Goal: Information Seeking & Learning: Learn about a topic

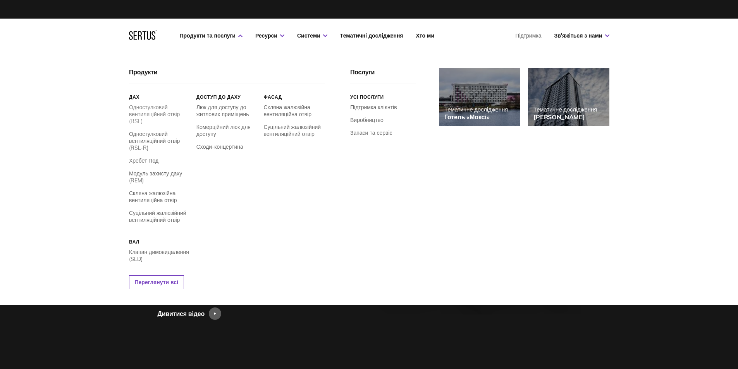
click at [146, 108] on font "Одностулковий вентиляційний отвір (RSL)" at bounding box center [154, 114] width 51 height 21
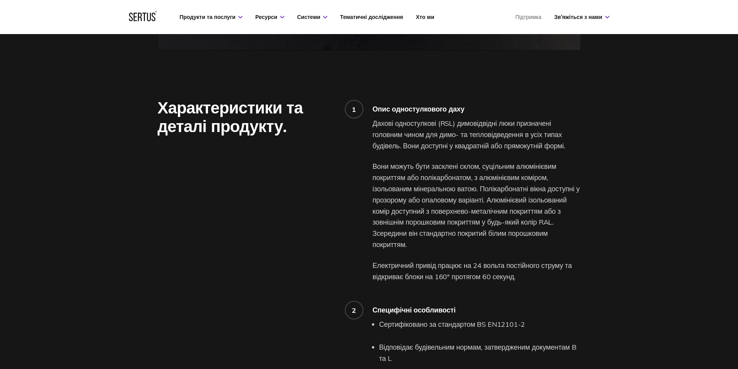
scroll to position [581, 0]
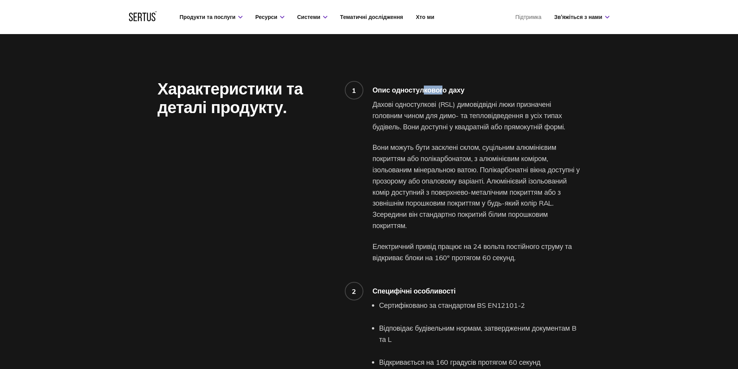
drag, startPoint x: 444, startPoint y: 83, endPoint x: 418, endPoint y: 91, distance: 27.6
click at [423, 89] on div "1 Опис одностулкового даху Дахові одностулкові (RSL) димовідвідні люки призначе…" at bounding box center [477, 331] width 208 height 505
drag, startPoint x: 455, startPoint y: 102, endPoint x: 498, endPoint y: 106, distance: 42.5
click at [475, 103] on font "Дахові одностулкові (RSL) димовідвідні люки призначені головним чином для димо-…" at bounding box center [469, 115] width 193 height 31
drag, startPoint x: 501, startPoint y: 106, endPoint x: 488, endPoint y: 107, distance: 13.6
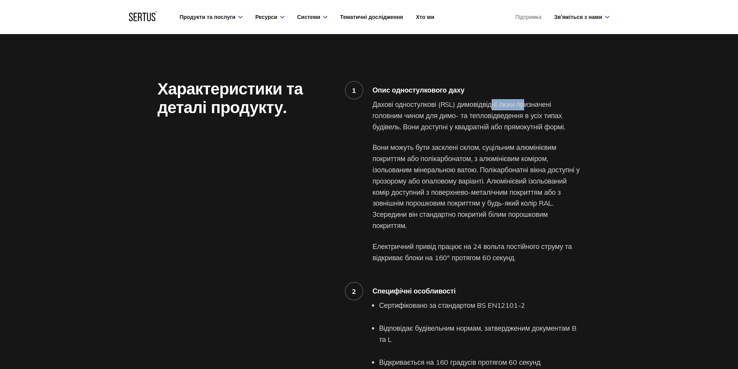
click at [488, 107] on font "Дахові одностулкові (RSL) димовідвідні люки призначені головним чином для димо-…" at bounding box center [469, 115] width 193 height 31
drag, startPoint x: 410, startPoint y: 117, endPoint x: 422, endPoint y: 117, distance: 12.4
click at [410, 117] on font "Дахові одностулкові (RSL) димовідвідні люки призначені головним чином для димо-…" at bounding box center [469, 115] width 193 height 31
click at [466, 115] on font "Дахові одностулкові (RSL) димовідвідні люки призначені головним чином для димо-…" at bounding box center [469, 115] width 193 height 31
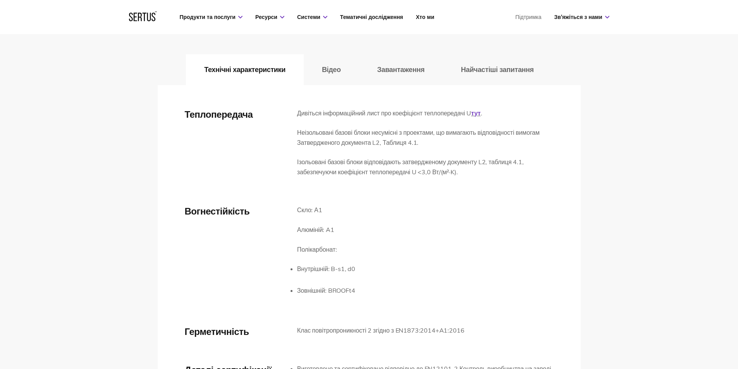
scroll to position [1199, 0]
drag, startPoint x: 377, startPoint y: 137, endPoint x: 357, endPoint y: 140, distance: 19.5
click at [357, 140] on p "Неізольовані базові блоки несумісні з проектами, що вимагають відповідності вим…" at bounding box center [425, 138] width 257 height 20
click at [331, 167] on p "Ізольовані базові блоки відповідають затвердженому документу L2, таблиця 4.1, з…" at bounding box center [425, 168] width 257 height 20
drag, startPoint x: 314, startPoint y: 215, endPoint x: 308, endPoint y: 217, distance: 6.4
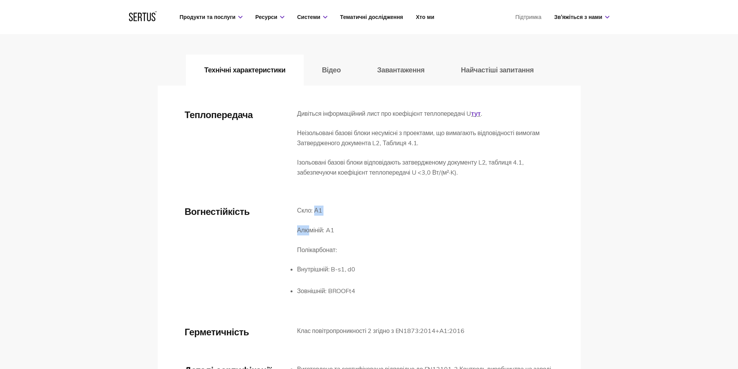
click at [308, 217] on div "Скло: А1 Алюміній: A1 Полікарбонат: Внутрішній: B-s1, d0 Зовнішній: BROOFt4" at bounding box center [326, 257] width 58 height 102
click at [328, 228] on p "Алюміній: A1" at bounding box center [326, 231] width 58 height 10
drag, startPoint x: 335, startPoint y: 253, endPoint x: 319, endPoint y: 254, distance: 16.3
click at [319, 254] on p "Полікарбонат:" at bounding box center [326, 250] width 58 height 10
click at [344, 273] on font "Внутрішній: B-s1, d0" at bounding box center [326, 269] width 58 height 8
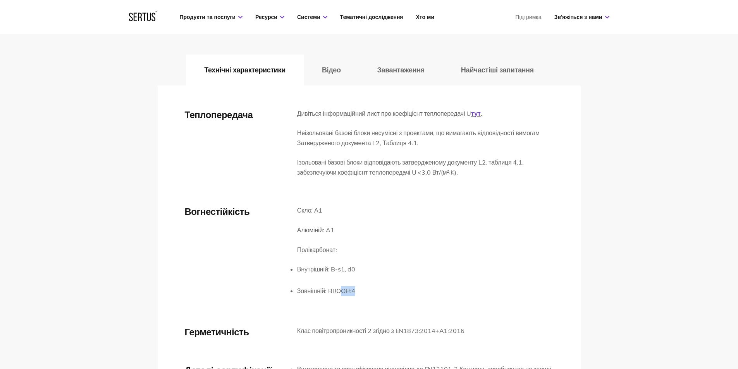
drag, startPoint x: 358, startPoint y: 292, endPoint x: 334, endPoint y: 290, distance: 23.8
click at [334, 290] on div "Вогнестійкість Скло: А1 Алюміній: A1 Полікарбонат: Внутрішній: B-s1, d0 Зовнішн…" at bounding box center [369, 257] width 369 height 102
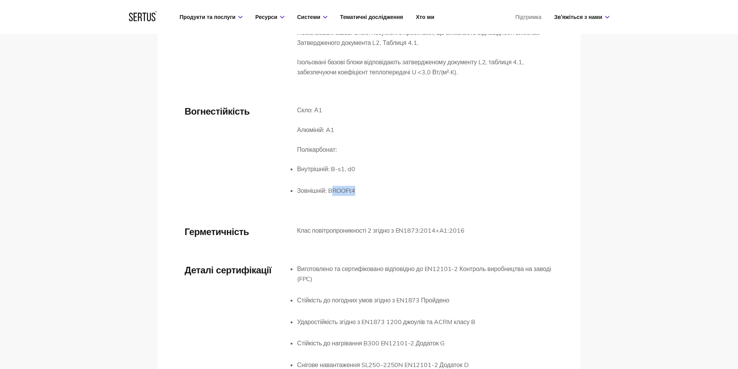
scroll to position [1315, 0]
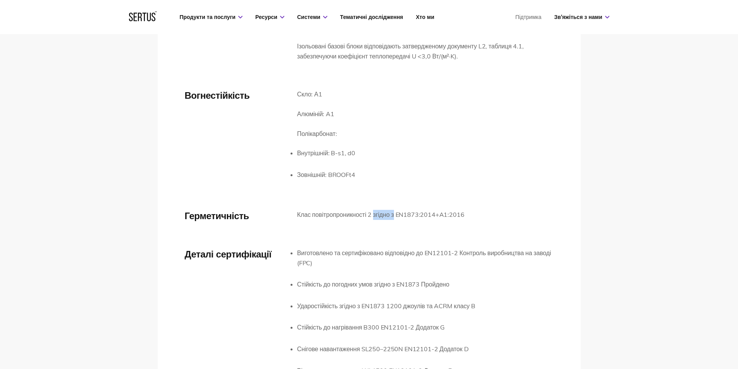
drag, startPoint x: 382, startPoint y: 216, endPoint x: 402, endPoint y: 219, distance: 20.3
click at [394, 217] on font "Клас повітропроникності 2 згідно з EN1873:2014+A1:2016" at bounding box center [380, 215] width 167 height 8
drag, startPoint x: 477, startPoint y: 228, endPoint x: 484, endPoint y: 229, distance: 6.2
click at [484, 229] on div "Герметичність Клас повітропроникності 2 згідно з EN1873:2014+A1:2016" at bounding box center [369, 220] width 369 height 20
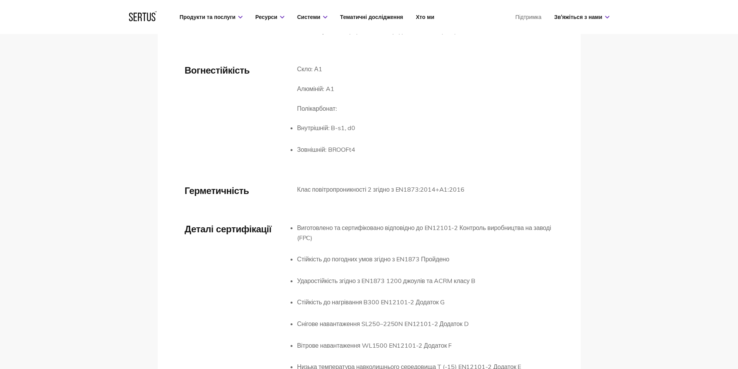
scroll to position [1354, 0]
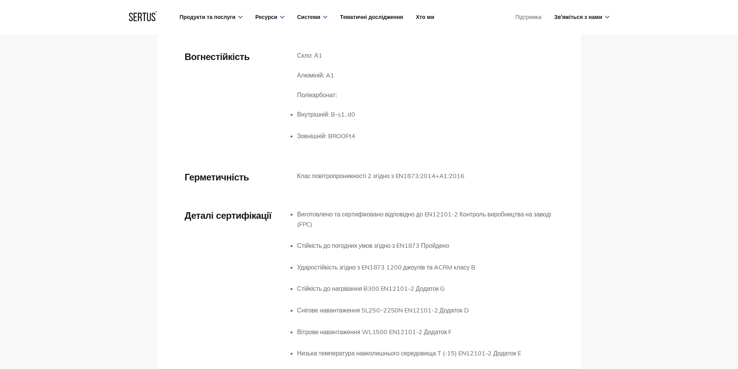
click at [489, 217] on font "Виготовлено та сертифіковано відповідно до EN12101-2 Контроль виробництва на за…" at bounding box center [424, 219] width 254 height 18
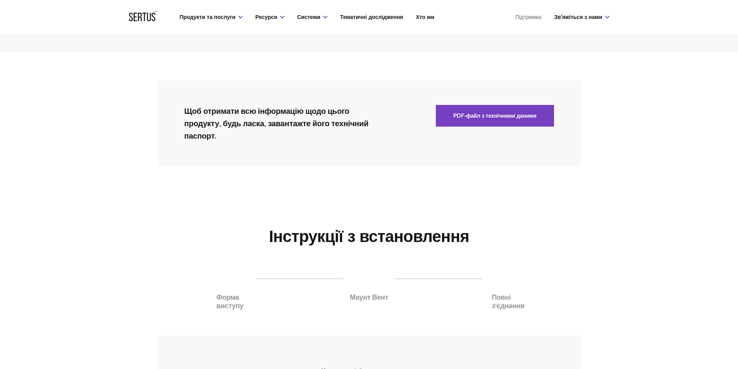
scroll to position [1741, 0]
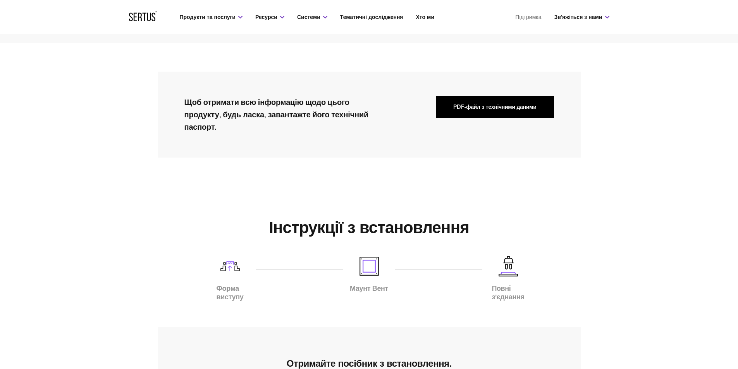
click at [485, 115] on button "PDF-файл з технічними даними" at bounding box center [495, 107] width 118 height 22
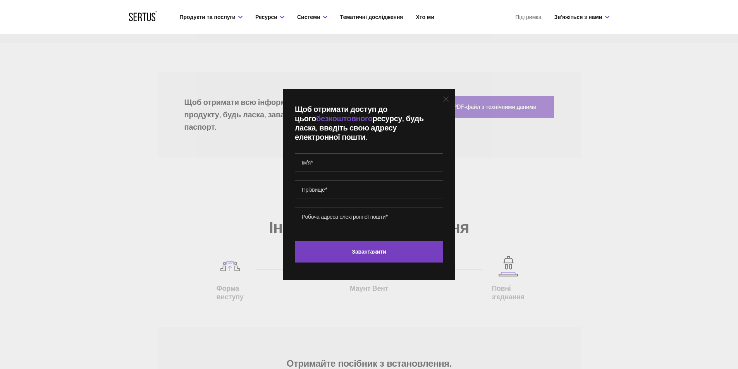
click at [448, 99] on icon at bounding box center [445, 98] width 5 height 5
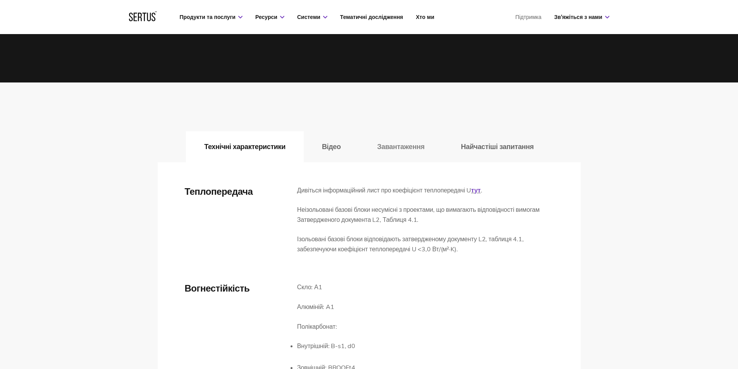
scroll to position [1121, 0]
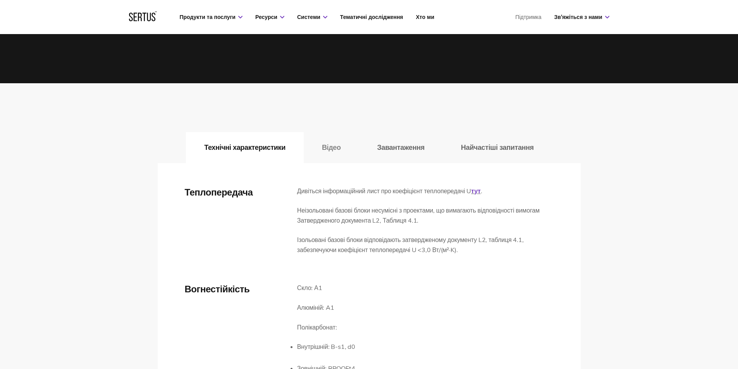
click at [329, 146] on font "Відео" at bounding box center [331, 147] width 19 height 9
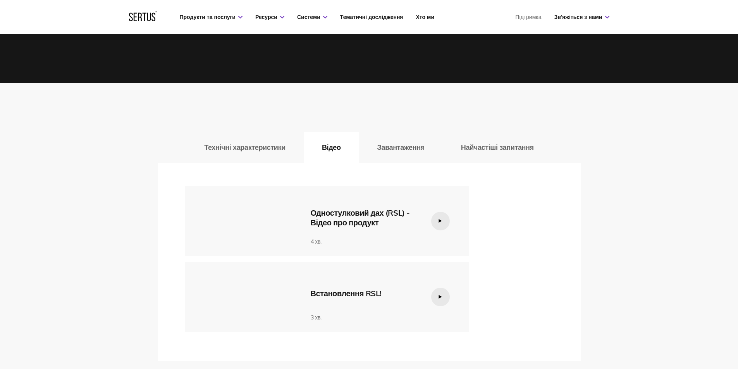
click at [241, 222] on img at bounding box center [243, 221] width 116 height 70
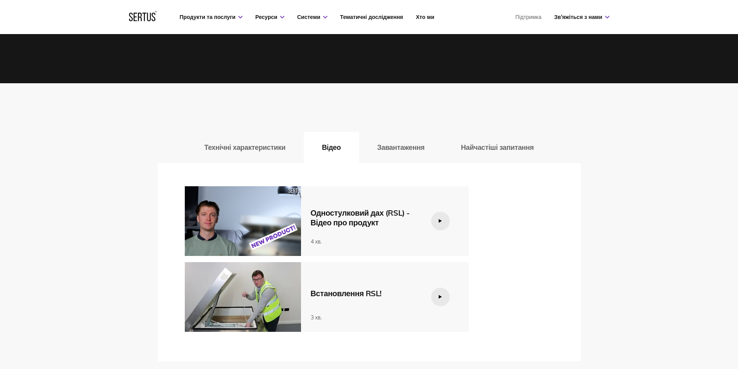
click at [264, 232] on img at bounding box center [243, 221] width 116 height 70
click at [252, 237] on img at bounding box center [243, 221] width 116 height 70
click at [253, 228] on img at bounding box center [243, 221] width 116 height 70
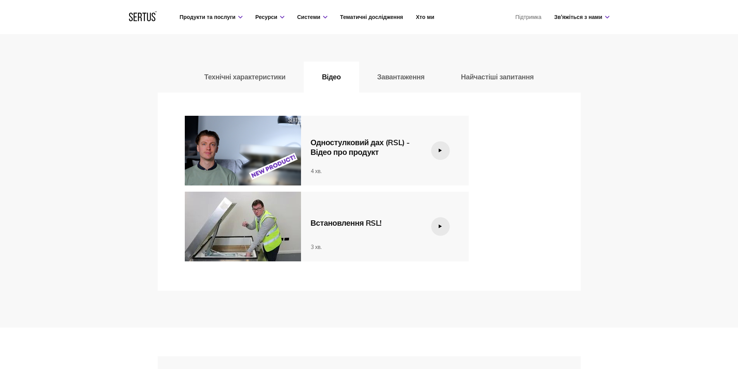
scroll to position [1147, 0]
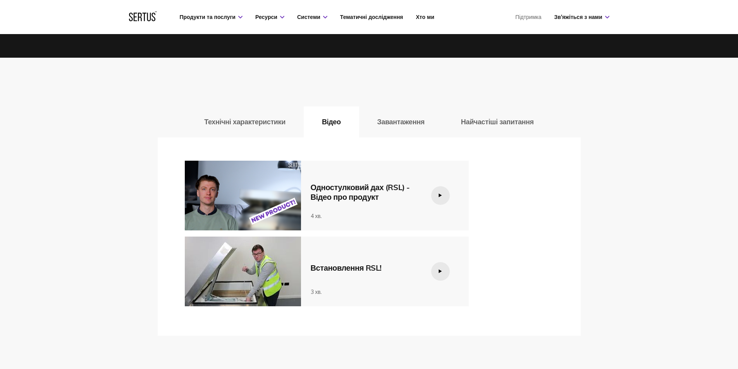
click at [271, 193] on img at bounding box center [243, 196] width 116 height 70
click at [272, 188] on img at bounding box center [243, 196] width 116 height 70
click at [281, 193] on img at bounding box center [243, 196] width 116 height 70
drag, startPoint x: 272, startPoint y: 181, endPoint x: 276, endPoint y: 178, distance: 5.2
click at [276, 178] on img at bounding box center [243, 196] width 116 height 70
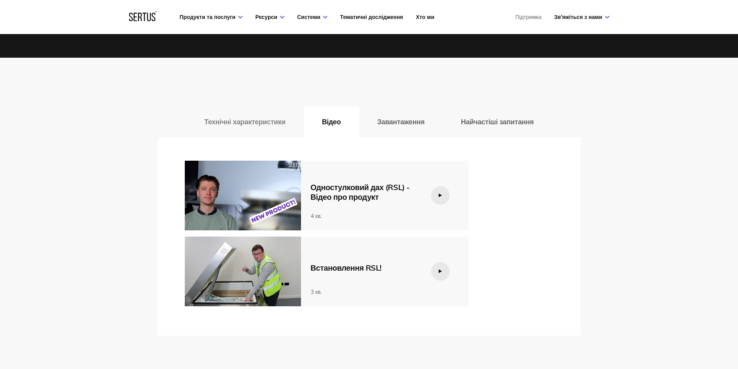
click at [265, 122] on font "Технічні характеристики" at bounding box center [244, 121] width 81 height 9
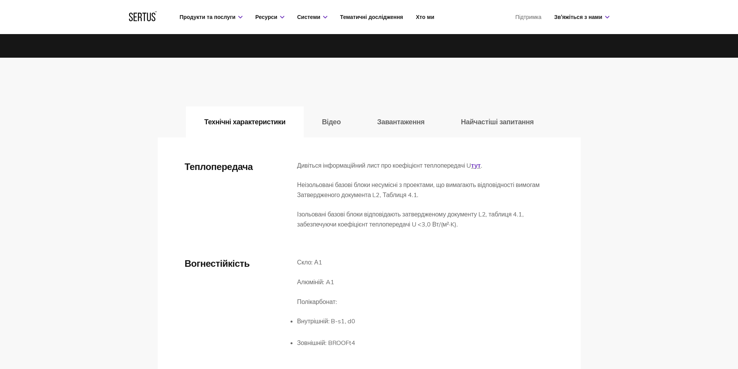
click at [413, 127] on button "Завантаження" at bounding box center [401, 122] width 84 height 31
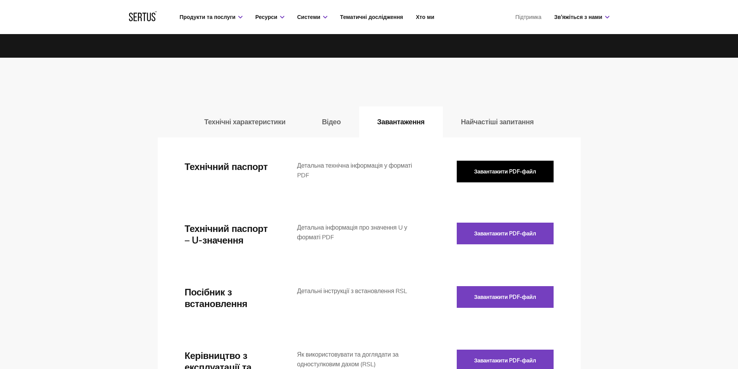
click at [517, 172] on font "Завантажити PDF-файл" at bounding box center [505, 171] width 62 height 7
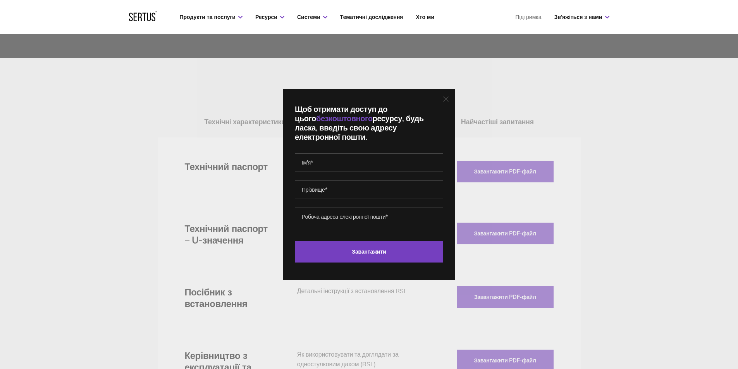
click at [446, 92] on div "Щоб отримати доступ до цього безкоштовного ресурсу, будь ласка, введіть свою ад…" at bounding box center [369, 184] width 172 height 191
click at [516, 234] on div "Щоб отримати доступ до цього безкоштовного ресурсу, будь ласка, введіть свою ад…" at bounding box center [369, 184] width 738 height 369
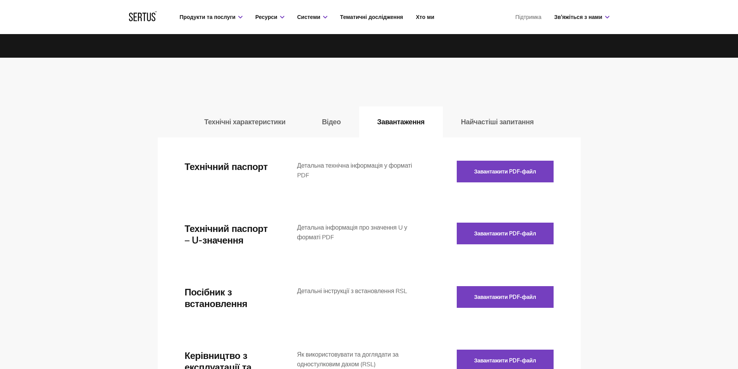
click at [517, 234] on font "Завантажити PDF-файл" at bounding box center [505, 233] width 62 height 7
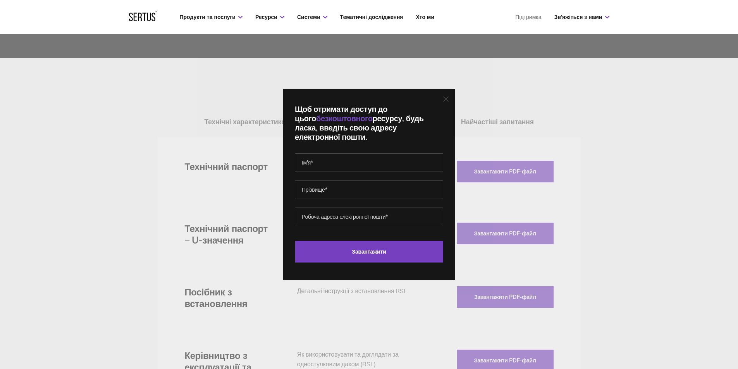
click at [451, 95] on div "Щоб отримати доступ до цього безкоштовного ресурсу, будь ласка, введіть свою ад…" at bounding box center [369, 184] width 172 height 191
click at [445, 96] on div "Щоб отримати доступ до цього безкоштовного ресурсу, будь ласка, введіть свою ад…" at bounding box center [369, 184] width 172 height 191
click at [451, 91] on div "Щоб отримати доступ до цього безкоштовного ресурсу, будь ласка, введіть свою ад…" at bounding box center [369, 184] width 172 height 191
click at [450, 94] on div "Щоб отримати доступ до цього безкоштовного ресурсу, будь ласка, введіть свою ад…" at bounding box center [369, 184] width 172 height 191
click at [449, 95] on div "Щоб отримати доступ до цього безкоштовного ресурсу, будь ласка, введіть свою ад…" at bounding box center [369, 184] width 172 height 191
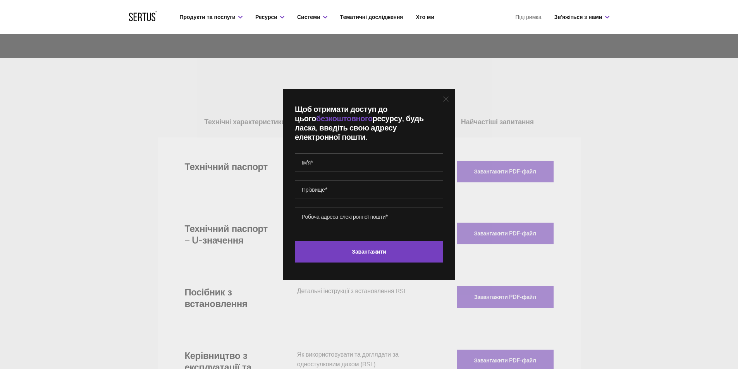
drag, startPoint x: 448, startPoint y: 96, endPoint x: 477, endPoint y: 132, distance: 45.9
click at [448, 97] on icon at bounding box center [445, 98] width 5 height 5
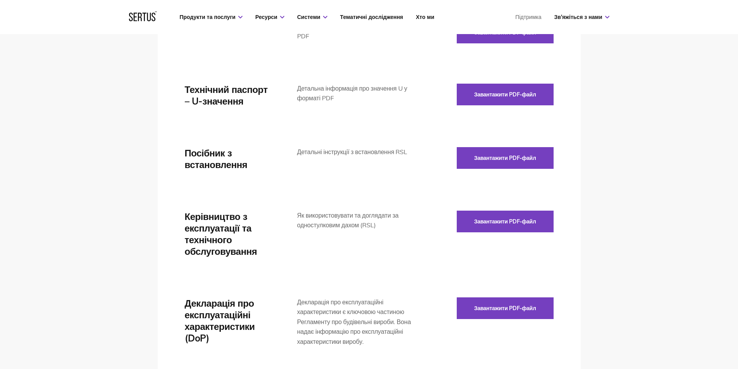
scroll to position [1302, 0]
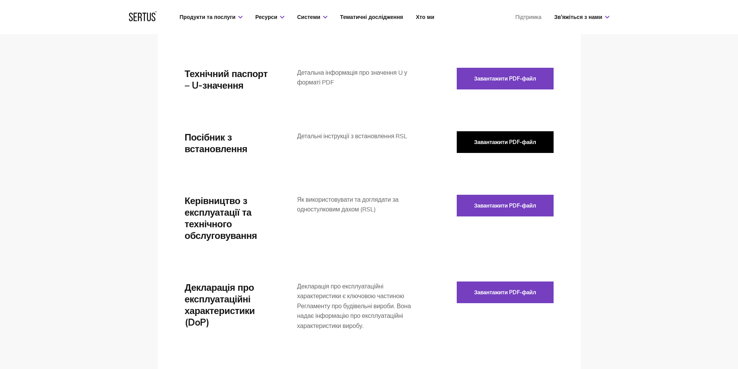
click at [486, 147] on button "Завантажити PDF-файл" at bounding box center [505, 142] width 97 height 22
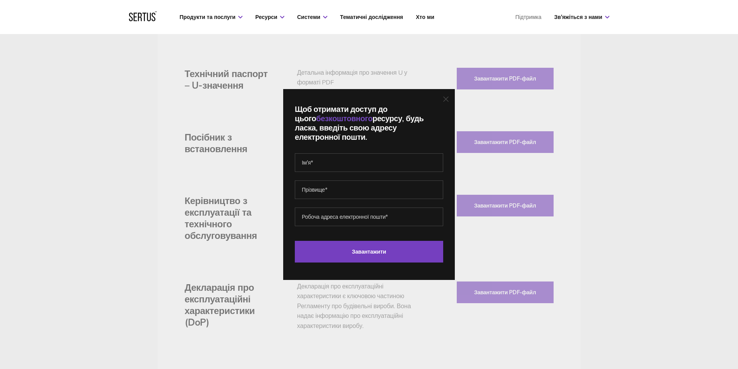
click at [452, 99] on div "Щоб отримати доступ до цього безкоштовного ресурсу, будь ласка, введіть свою ад…" at bounding box center [369, 184] width 172 height 191
click at [444, 100] on div "Щоб отримати доступ до цього безкоштовного ресурсу, будь ласка, введіть свою ад…" at bounding box center [369, 184] width 172 height 191
click at [446, 100] on icon at bounding box center [445, 98] width 5 height 5
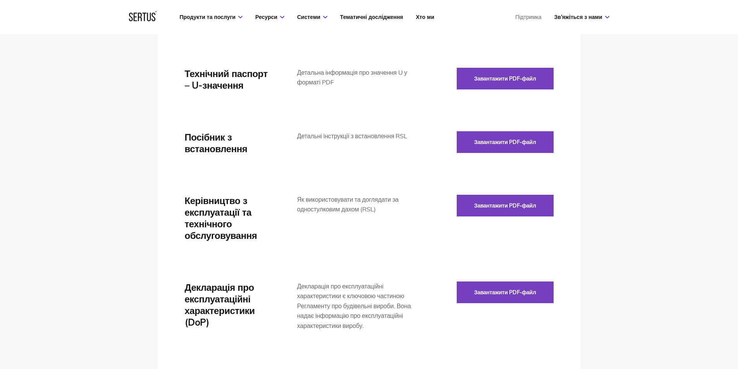
click at [237, 89] on font "Технічний паспорт – U-значення" at bounding box center [226, 79] width 83 height 23
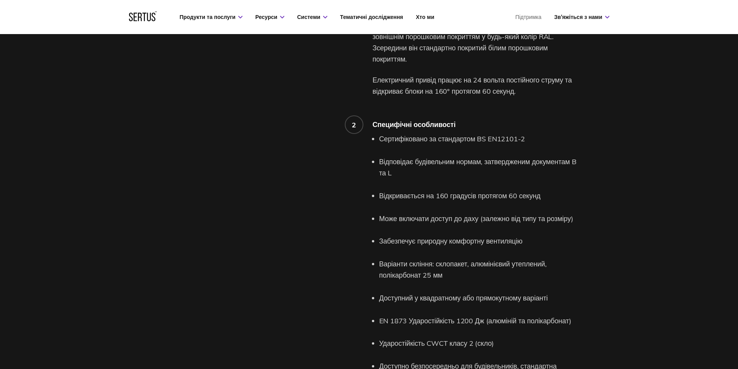
scroll to position [876, 0]
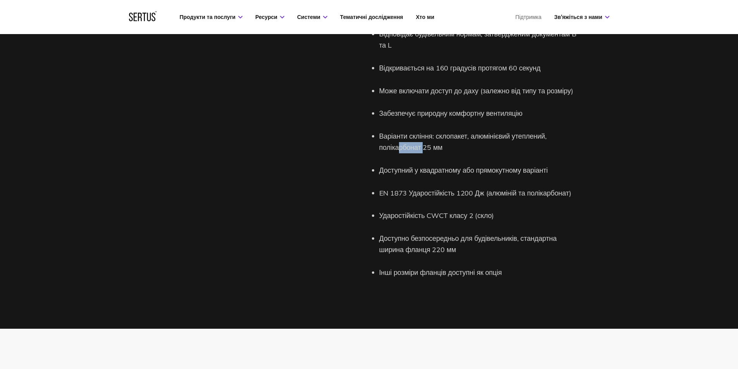
drag, startPoint x: 422, startPoint y: 150, endPoint x: 416, endPoint y: 144, distance: 8.5
click at [399, 144] on font "Варіанти скління: склопакет, алюмінієвий утеплений, полікарбонат 25 мм" at bounding box center [462, 142] width 167 height 20
drag, startPoint x: 456, startPoint y: 144, endPoint x: 448, endPoint y: 144, distance: 7.8
click at [448, 144] on li "Варіанти скління: склопакет, алюмінієвий утеплений, полікарбонат 25 мм" at bounding box center [480, 142] width 202 height 22
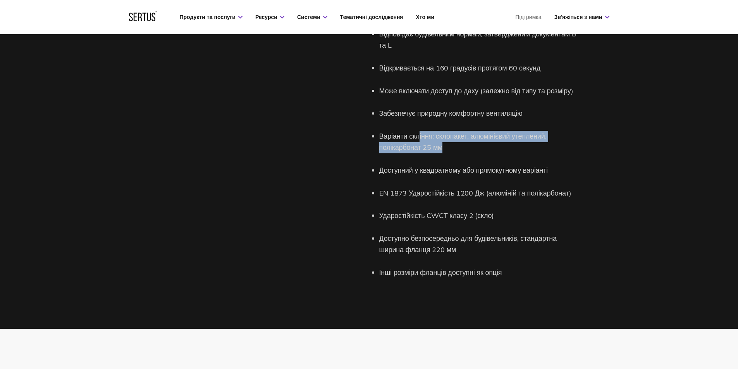
drag, startPoint x: 446, startPoint y: 144, endPoint x: 408, endPoint y: 136, distance: 38.4
click at [410, 136] on li "Варіанти скління: склопакет, алюмінієвий утеплений, полікарбонат 25 мм" at bounding box center [480, 142] width 202 height 22
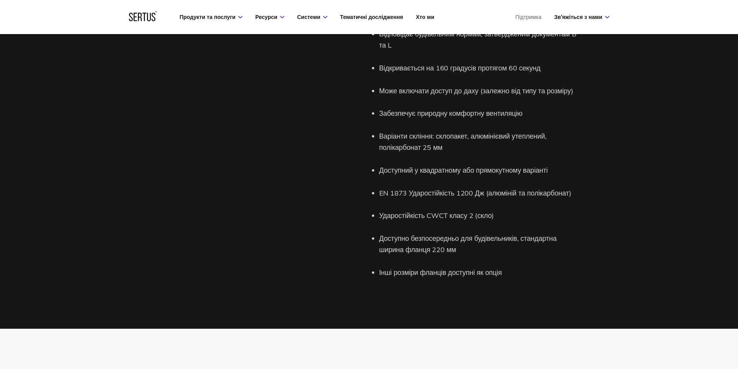
click at [401, 135] on font "Варіанти скління: склопакет, алюмінієвий утеплений, полікарбонат 25 мм" at bounding box center [462, 142] width 167 height 20
drag, startPoint x: 379, startPoint y: 135, endPoint x: 462, endPoint y: 150, distance: 83.9
click at [448, 141] on li "Варіанти скління: склопакет, алюмінієвий утеплений, полікарбонат 25 мм" at bounding box center [480, 142] width 202 height 22
drag, startPoint x: 454, startPoint y: 150, endPoint x: 437, endPoint y: 173, distance: 28.8
click at [453, 152] on li "Варіанти скління: склопакет, алюмінієвий утеплений, полікарбонат 25 мм" at bounding box center [480, 142] width 202 height 22
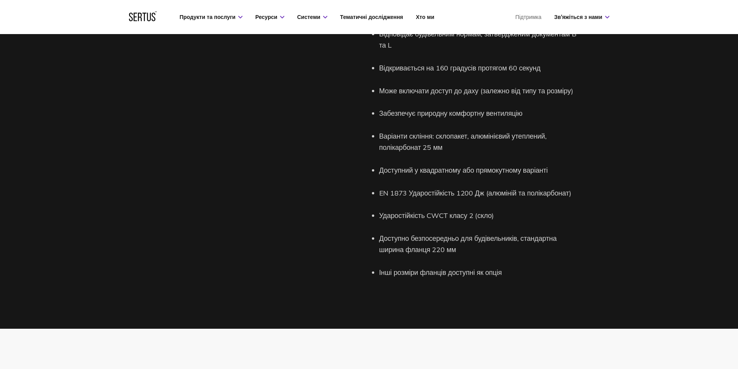
click at [382, 170] on font "Доступний у квадратному або прямокутному варіанті" at bounding box center [463, 170] width 169 height 9
drag, startPoint x: 382, startPoint y: 170, endPoint x: 417, endPoint y: 171, distance: 34.9
click at [393, 170] on font "Доступний у квадратному або прямокутному варіанті" at bounding box center [463, 170] width 169 height 9
drag, startPoint x: 548, startPoint y: 166, endPoint x: 504, endPoint y: 177, distance: 45.6
click at [504, 177] on ul "Сертифіковано за стандартом BS EN12101-2 Відповідає будівельним нормам, затверд…" at bounding box center [480, 142] width 202 height 272
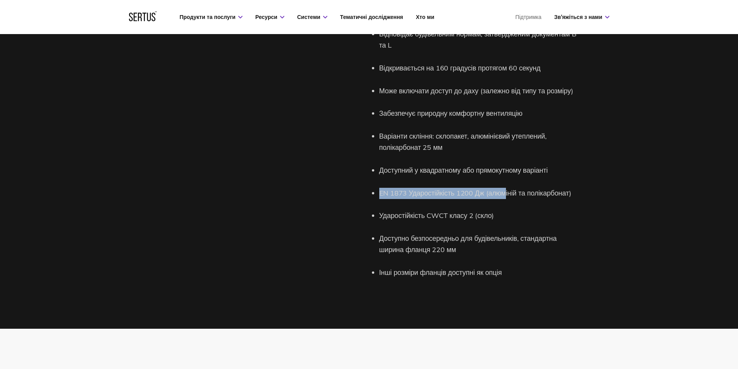
click at [433, 177] on ul "Сертифіковано за стандартом BS EN12101-2 Відповідає будівельним нормам, затверд…" at bounding box center [480, 142] width 202 height 272
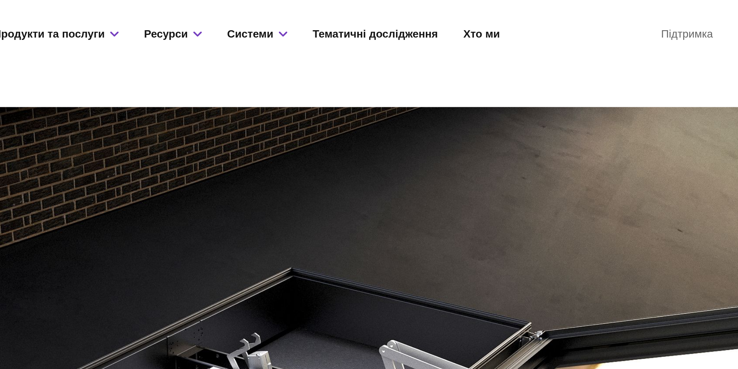
scroll to position [230, 0]
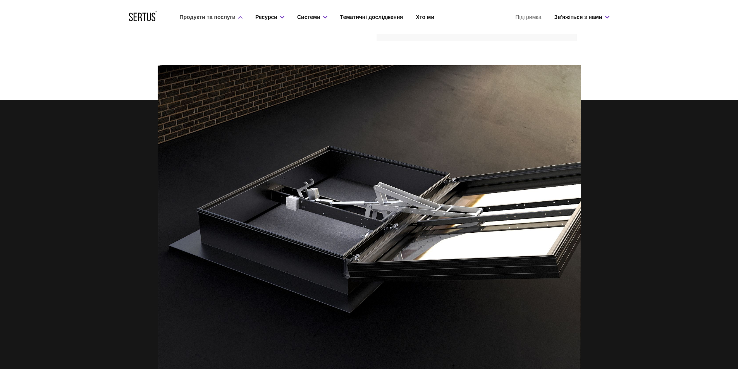
click at [212, 15] on font "Продукти та послуги" at bounding box center [208, 17] width 56 height 7
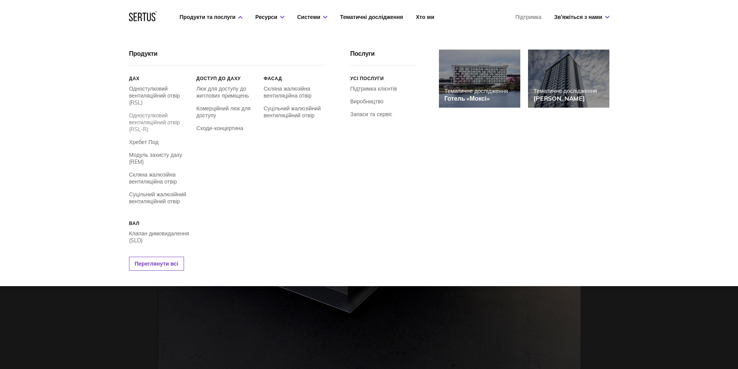
click at [158, 120] on font "Одностулковий вентиляційний отвір (RSL-R)" at bounding box center [154, 122] width 51 height 21
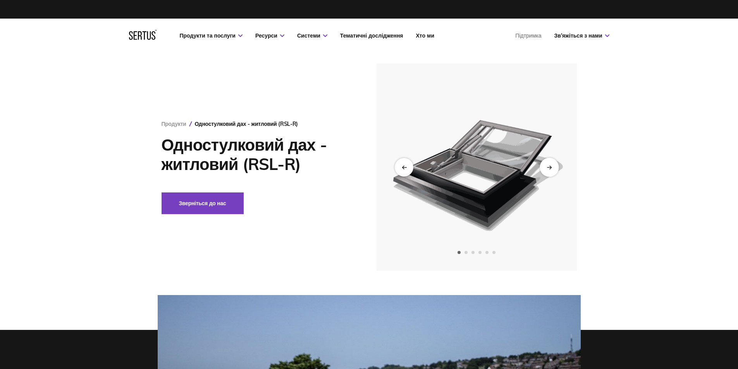
click at [542, 169] on div "Наступний слайд" at bounding box center [549, 167] width 19 height 19
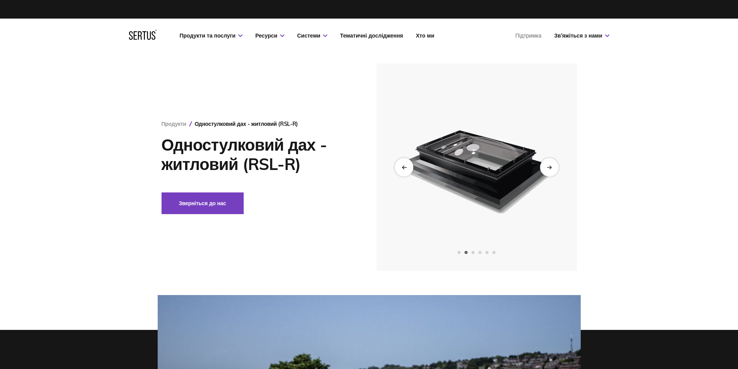
click at [394, 163] on img at bounding box center [476, 167] width 190 height 207
click at [409, 168] on div "Попередній слайд" at bounding box center [403, 167] width 19 height 19
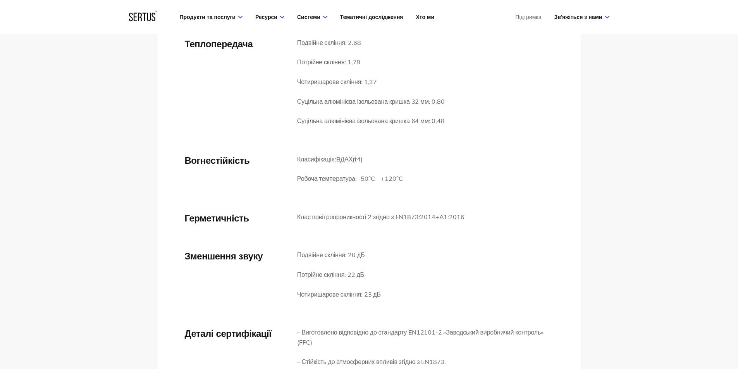
scroll to position [1273, 0]
drag, startPoint x: 361, startPoint y: 254, endPoint x: 309, endPoint y: 247, distance: 52.8
click at [309, 251] on div "Подвійне скління: 20 дБ Потрійне скління: 22 дБ Чотиришарове скління: 23 дБ" at bounding box center [339, 280] width 84 height 59
click at [286, 251] on div "Зменшення звуку" at bounding box center [241, 280] width 112 height 59
drag, startPoint x: 298, startPoint y: 145, endPoint x: 347, endPoint y: 145, distance: 48.8
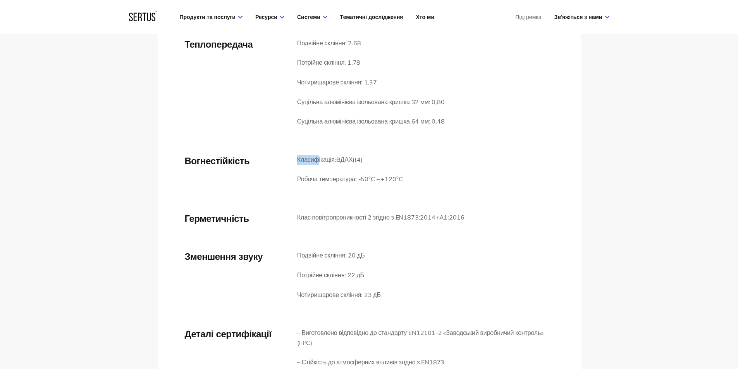
click at [344, 155] on p "Класифікація: B ДАХ (t4)" at bounding box center [350, 160] width 106 height 10
click at [408, 160] on div "Вогнестійкість Класифікація: B ДАХ (t4) Робоча температура: -50°C – +120°C" at bounding box center [369, 174] width 369 height 39
drag, startPoint x: 405, startPoint y: 168, endPoint x: 322, endPoint y: 170, distance: 83.0
click at [322, 170] on div "Вогнестійкість Класифікація: B ДАХ (t4) Робоча температура: -50°C – +120°C" at bounding box center [369, 174] width 369 height 39
click at [401, 175] on div "Класифікація: B ДАХ (t4) Робоча температура: -50°C – +120°C" at bounding box center [350, 174] width 106 height 39
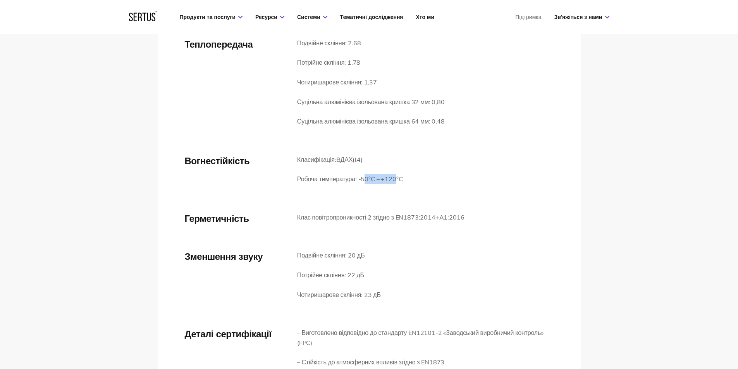
drag, startPoint x: 357, startPoint y: 165, endPoint x: 351, endPoint y: 166, distance: 5.5
click at [351, 175] on font "Робоча температура: -50°C – +120°C" at bounding box center [350, 179] width 106 height 8
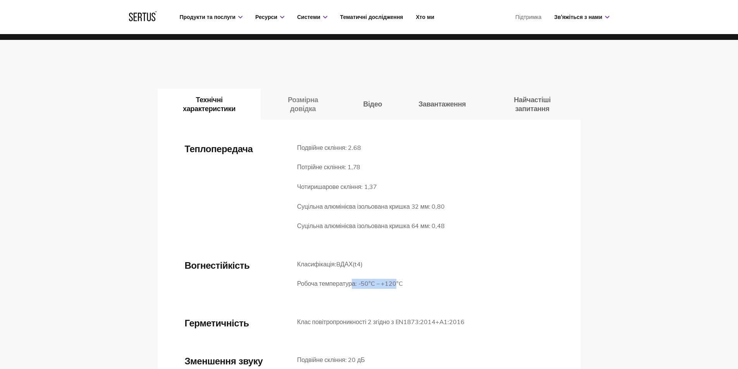
scroll to position [1148, 0]
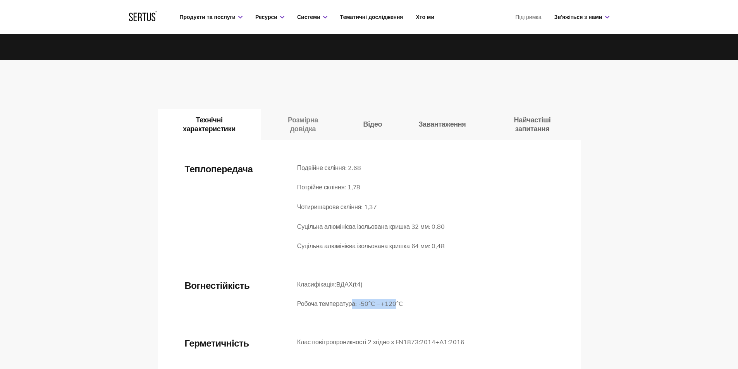
click at [298, 116] on font "Розмірна довідка" at bounding box center [303, 124] width 30 height 18
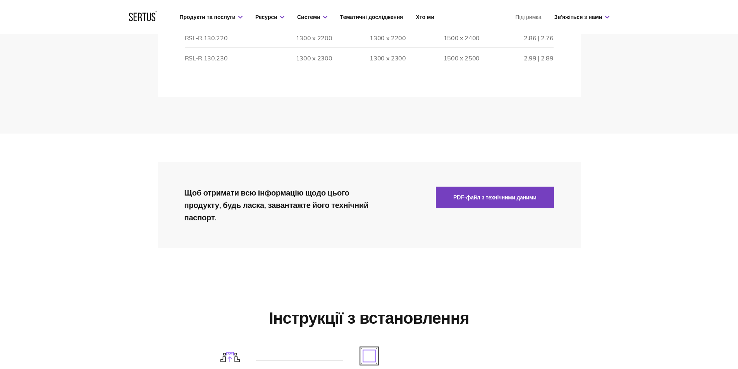
scroll to position [2439, 0]
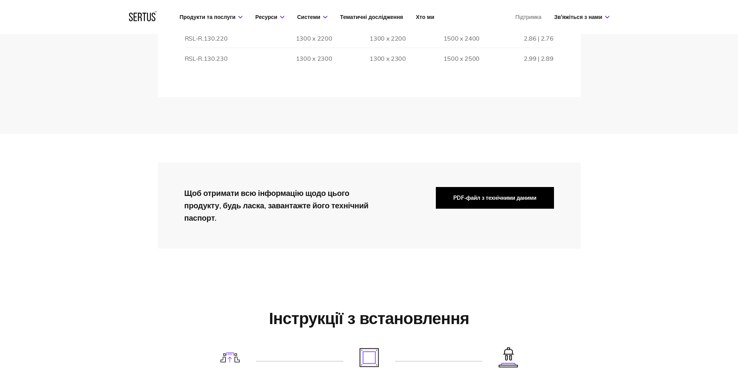
click at [501, 197] on button "PDF-файл з технічними даними" at bounding box center [495, 198] width 118 height 22
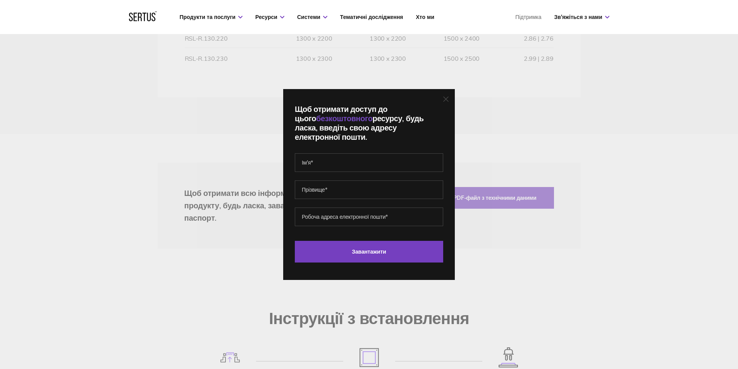
click at [520, 215] on div "Щоб отримати доступ до цього безкоштовного ресурсу, будь ласка, введіть свою ад…" at bounding box center [369, 184] width 738 height 369
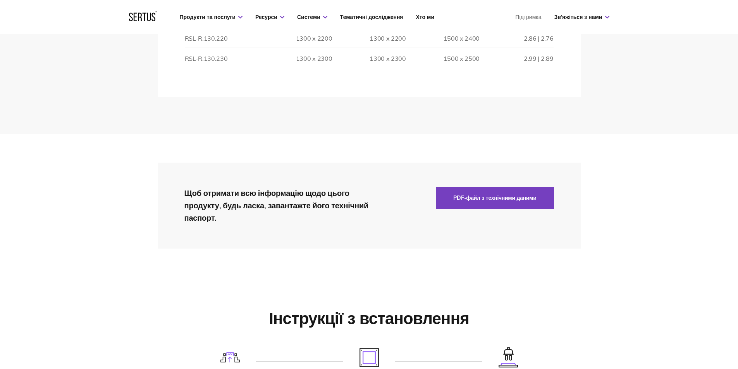
click at [495, 227] on div "Щоб отримати всю інформацію щодо цього продукту, будь ласка, завантажте його те…" at bounding box center [369, 206] width 423 height 86
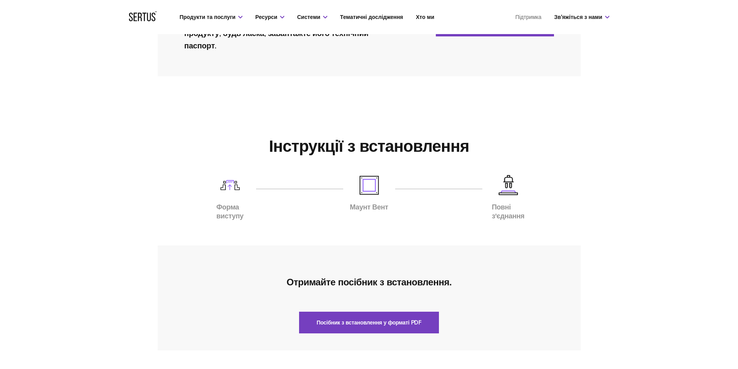
scroll to position [2613, 0]
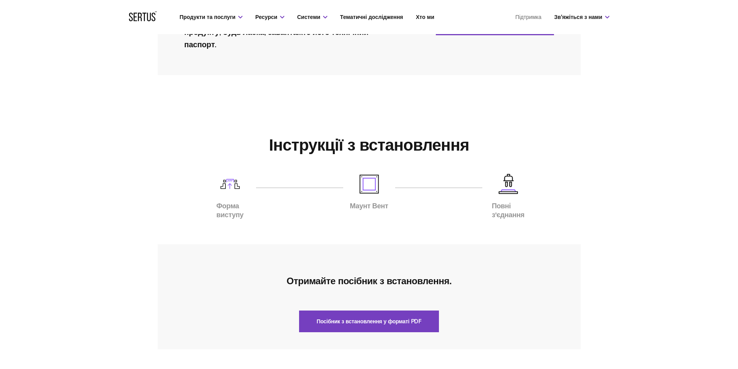
drag, startPoint x: 421, startPoint y: 162, endPoint x: 368, endPoint y: 171, distance: 53.3
click at [384, 162] on div "Інструкції з встановлення Форма виступу Маунт Вент Повні з'єднання Отримайте по…" at bounding box center [369, 242] width 454 height 215
click at [225, 188] on div "Форма виступу Маунт Вент Повні з'єднання" at bounding box center [369, 188] width 298 height 28
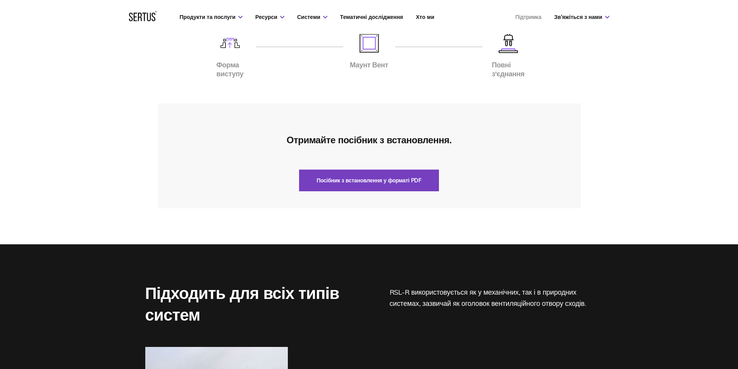
scroll to position [2754, 0]
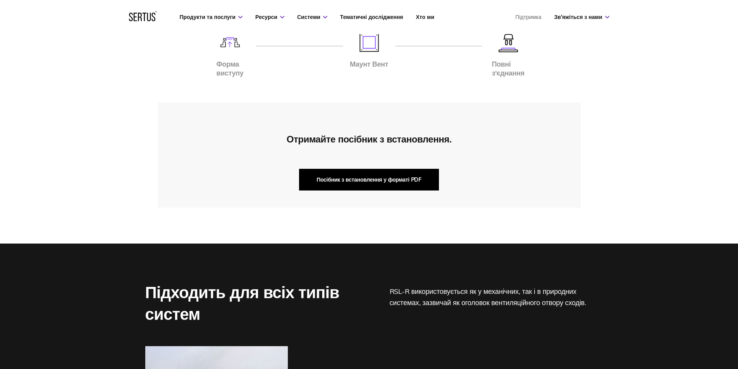
click at [386, 169] on button "Посібник з встановлення у форматі PDF" at bounding box center [369, 180] width 140 height 22
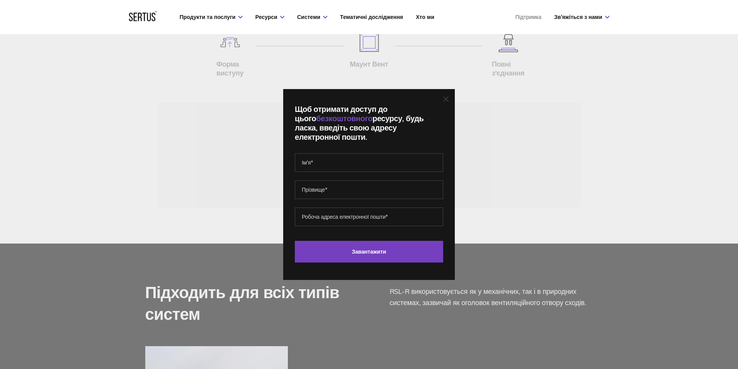
click at [449, 101] on icon at bounding box center [445, 98] width 5 height 5
click at [450, 101] on div "Щоб отримати доступ до цього безкоштовного ресурсу, будь ласка, введіть свою ад…" at bounding box center [369, 184] width 172 height 191
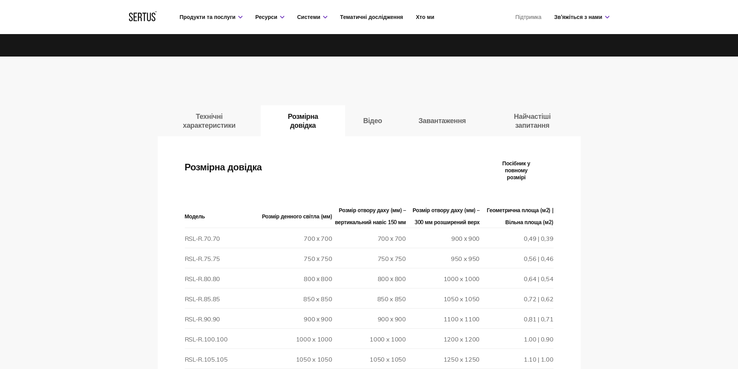
scroll to position [1088, 0]
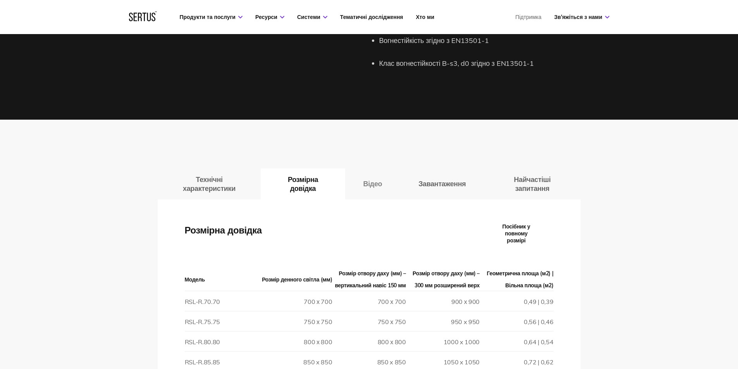
click at [375, 179] on font "Відео" at bounding box center [372, 183] width 19 height 9
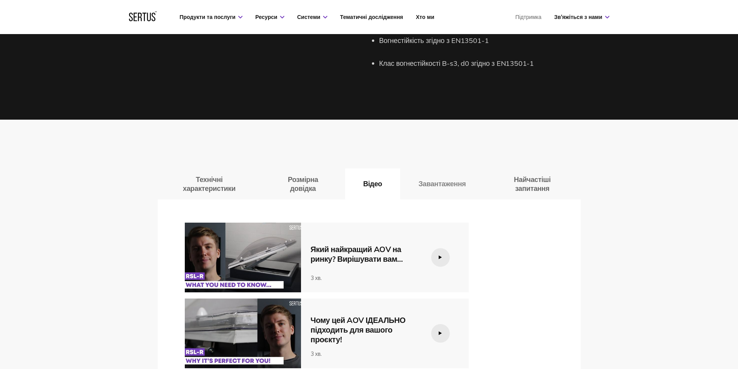
click at [447, 179] on font "Завантаження" at bounding box center [442, 183] width 47 height 9
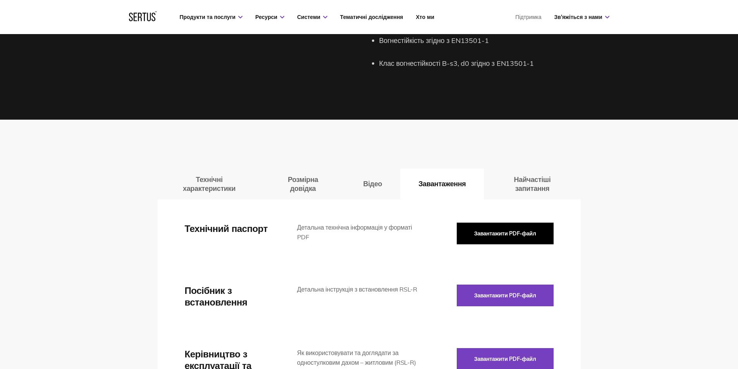
click at [528, 230] on font "Завантажити PDF-файл" at bounding box center [505, 233] width 62 height 7
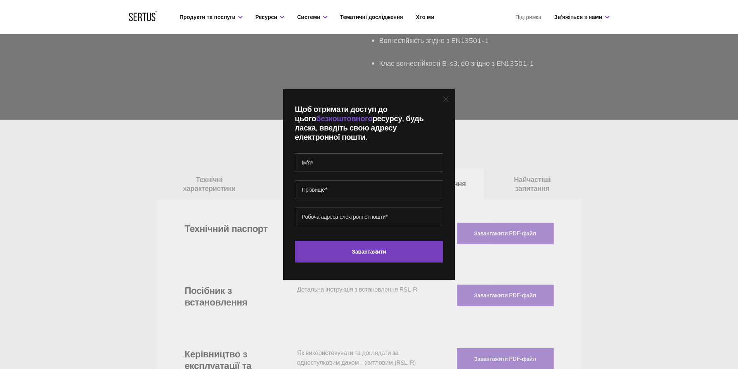
drag, startPoint x: 539, startPoint y: 171, endPoint x: 410, endPoint y: 122, distance: 138.6
click at [538, 170] on div "Щоб отримати доступ до цього безкоштовного ресурсу, будь ласка, введіть свою ад…" at bounding box center [369, 184] width 738 height 369
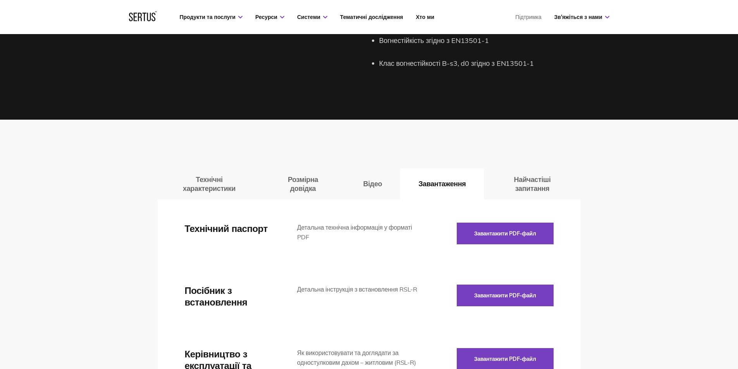
drag, startPoint x: 377, startPoint y: 169, endPoint x: 374, endPoint y: 172, distance: 4.2
click at [377, 179] on font "Відео" at bounding box center [372, 183] width 19 height 9
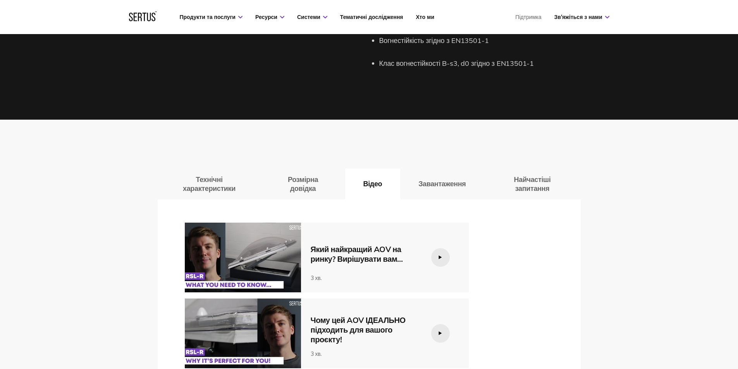
click at [234, 239] on img at bounding box center [243, 258] width 116 height 70
click at [238, 245] on img at bounding box center [243, 258] width 116 height 70
click at [226, 261] on img at bounding box center [243, 258] width 116 height 70
click at [234, 243] on img at bounding box center [243, 258] width 116 height 70
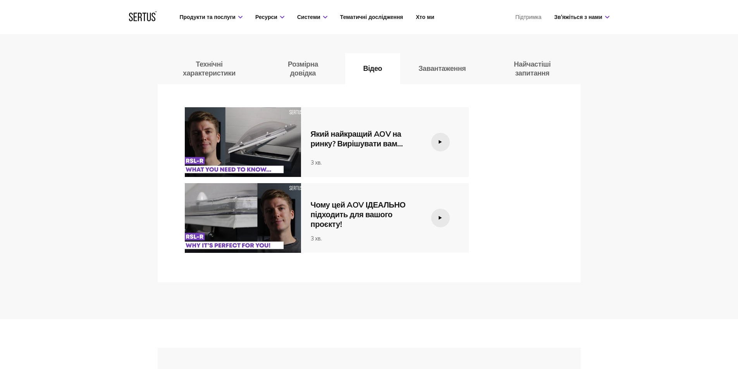
scroll to position [1204, 0]
click at [258, 188] on img at bounding box center [243, 218] width 116 height 70
